Goal: Check status: Check status

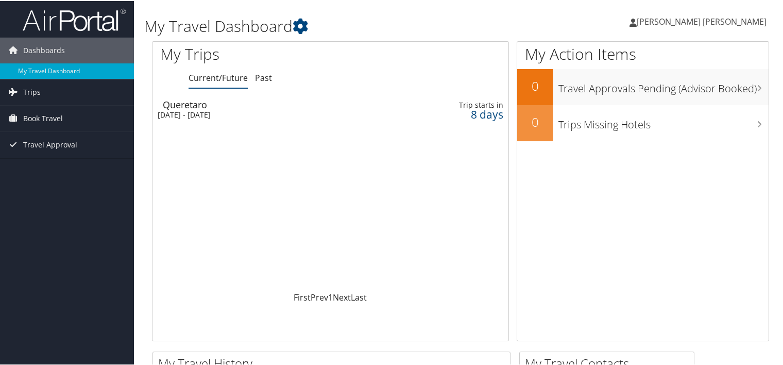
click at [212, 107] on div "Queretaro" at bounding box center [276, 103] width 227 height 9
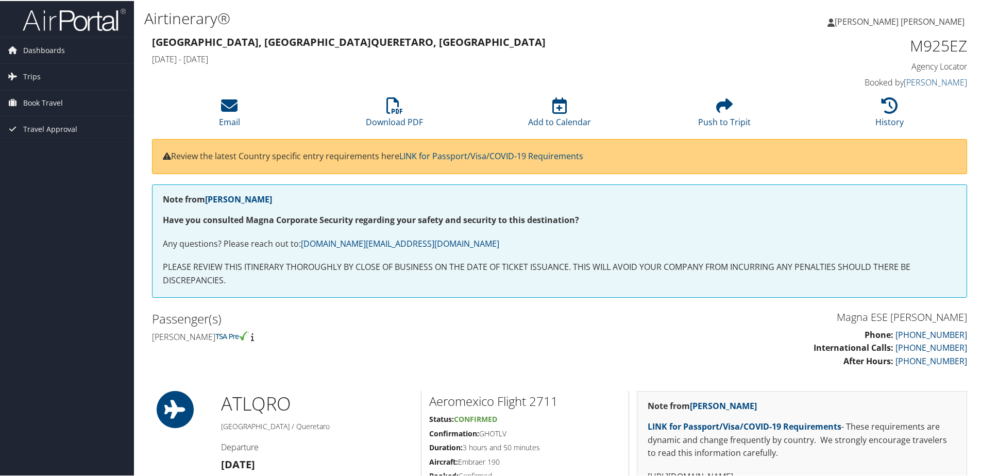
click at [782, 19] on span "[PERSON_NAME] [PERSON_NAME]" at bounding box center [899, 20] width 130 height 11
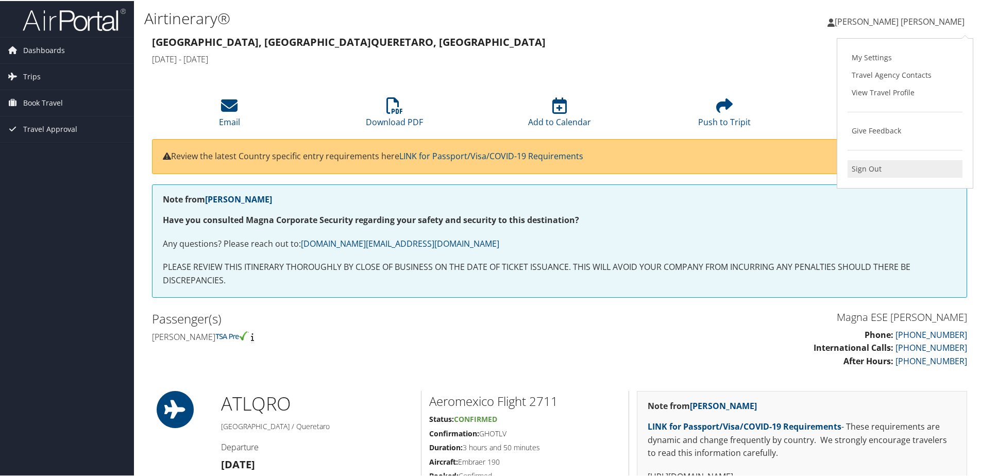
click at [782, 169] on link "Sign Out" at bounding box center [904, 168] width 115 height 18
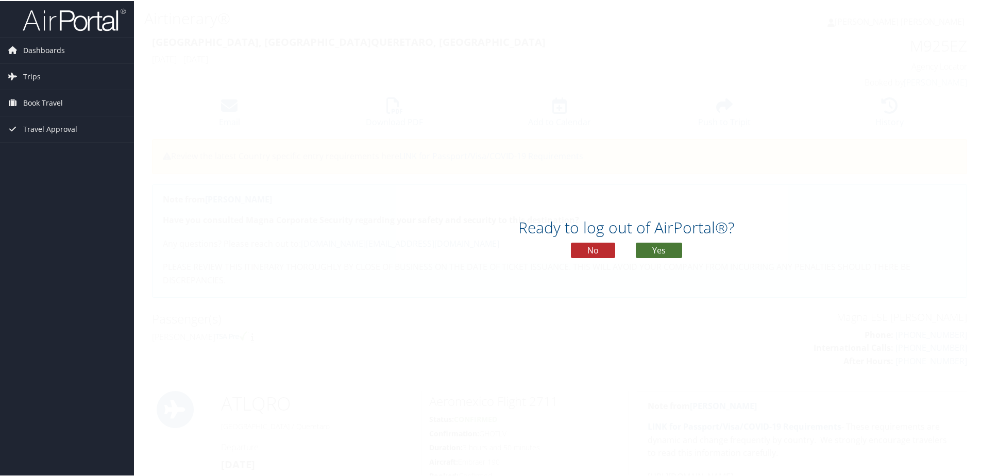
click at [651, 250] on button "Yes" at bounding box center [659, 249] width 46 height 15
